Goal: Information Seeking & Learning: Learn about a topic

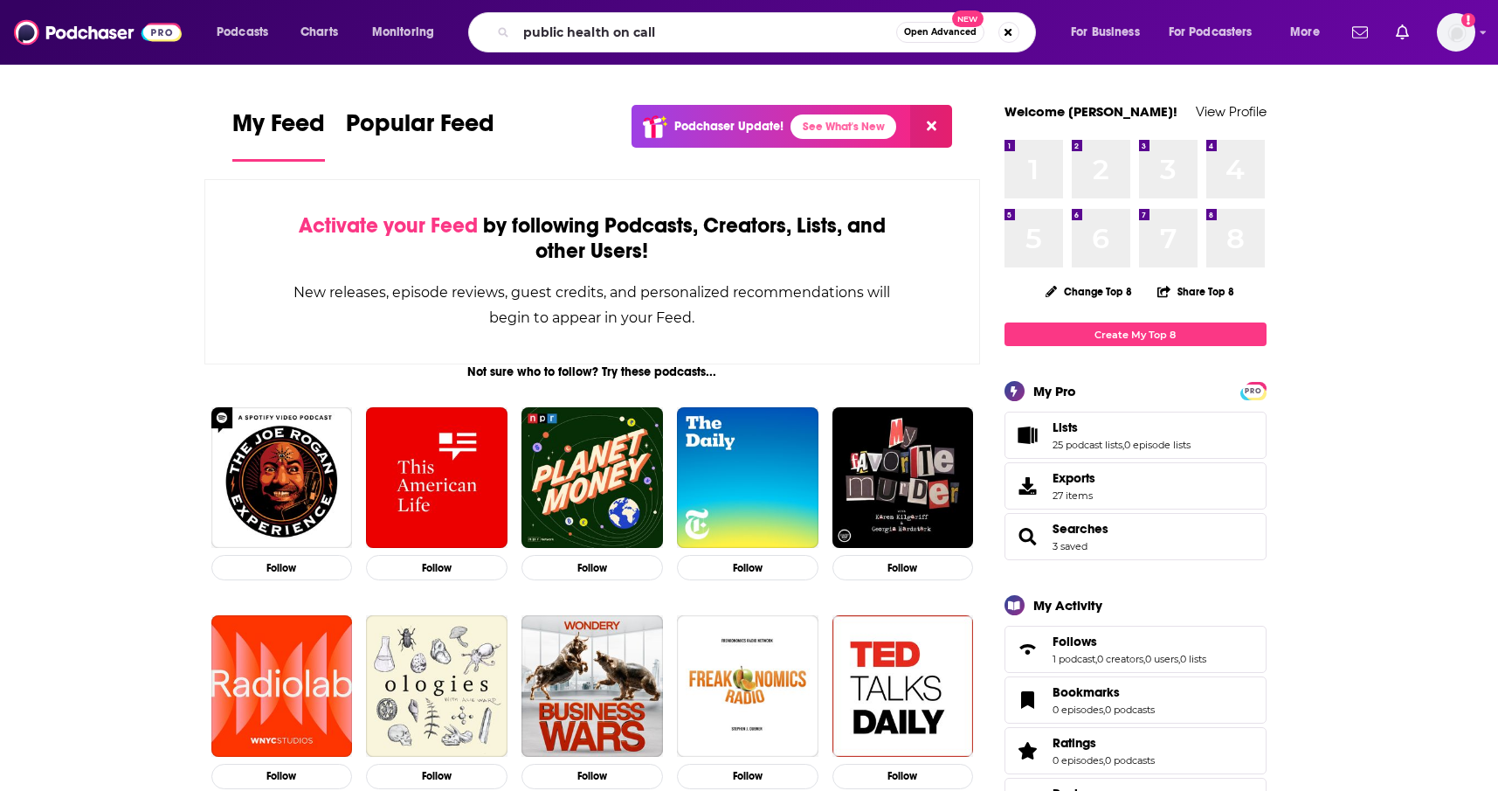
type input "public health on call"
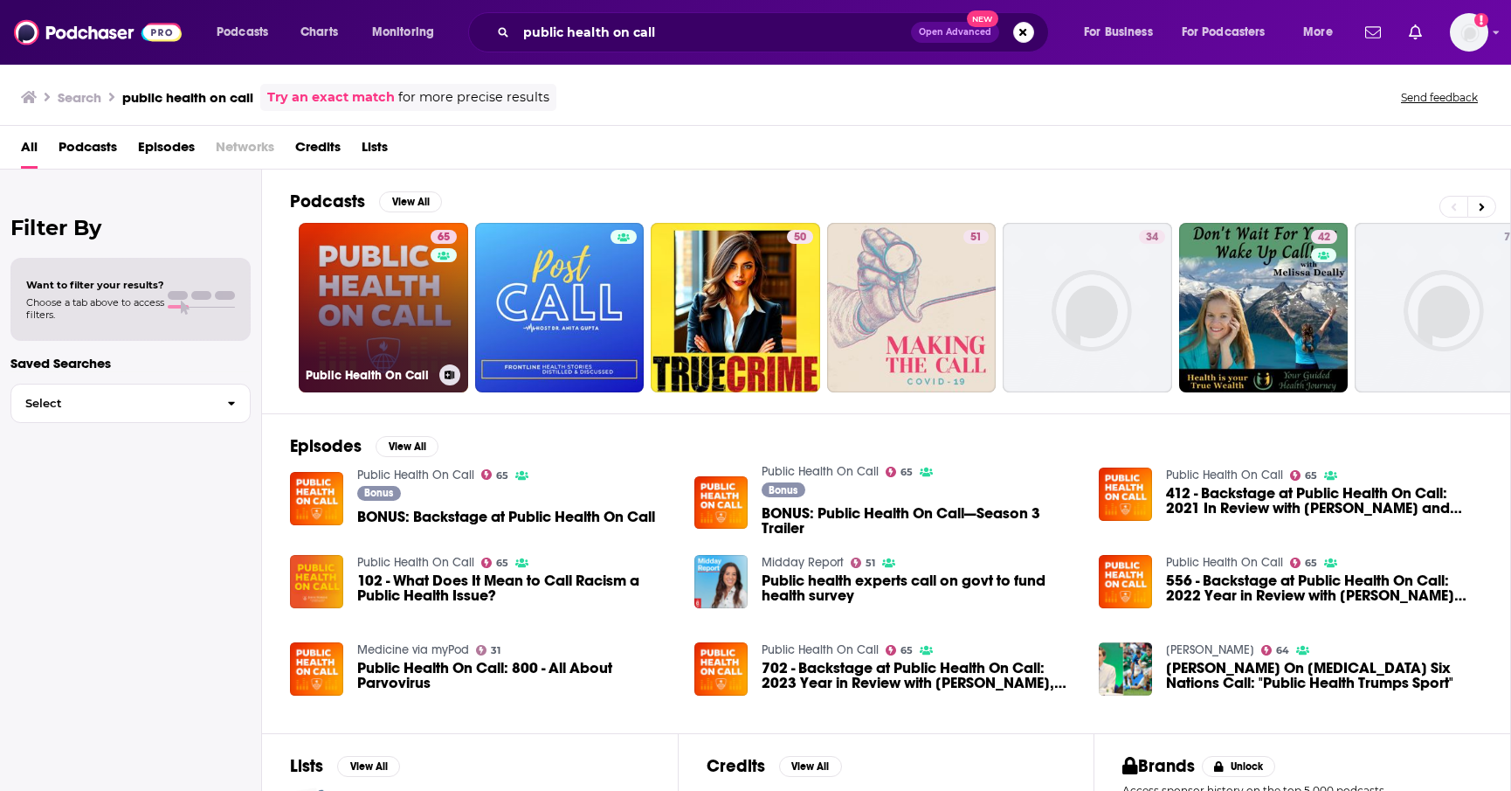
click at [363, 328] on link "65 Public Health On Call" at bounding box center [383, 307] width 169 height 169
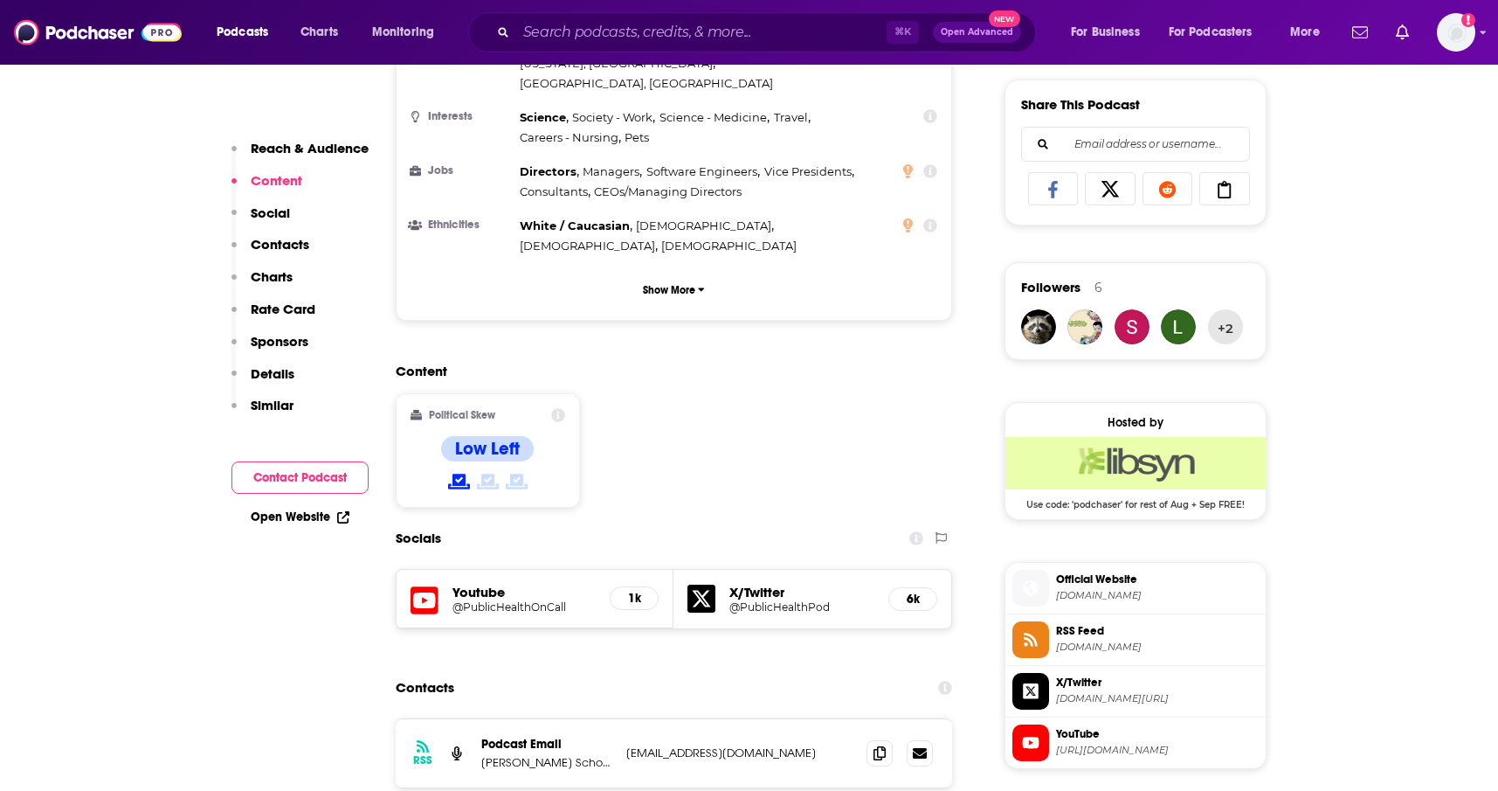
scroll to position [1167, 0]
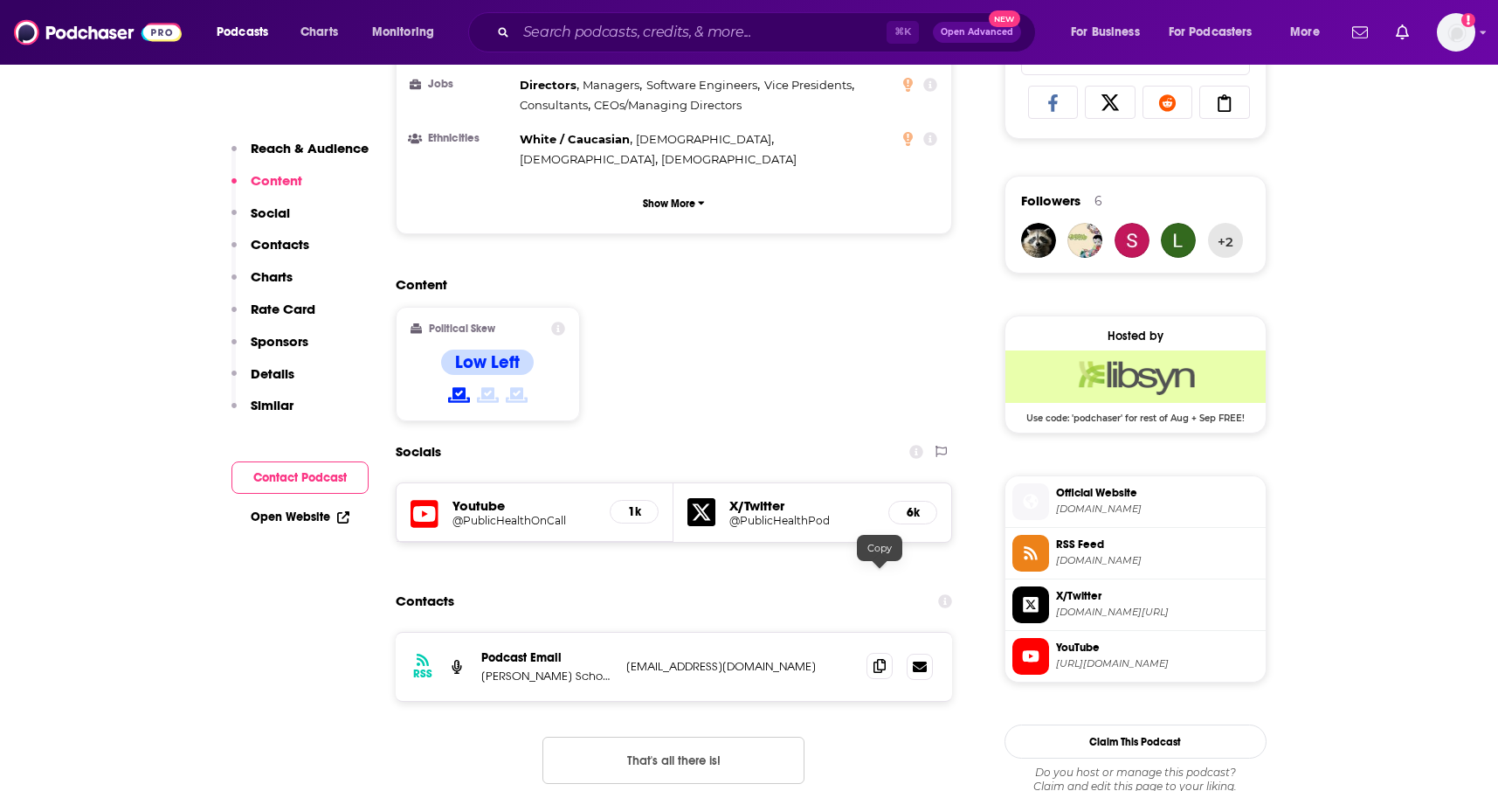
click at [879, 659] on icon at bounding box center [880, 666] width 12 height 14
